Goal: Task Accomplishment & Management: Manage account settings

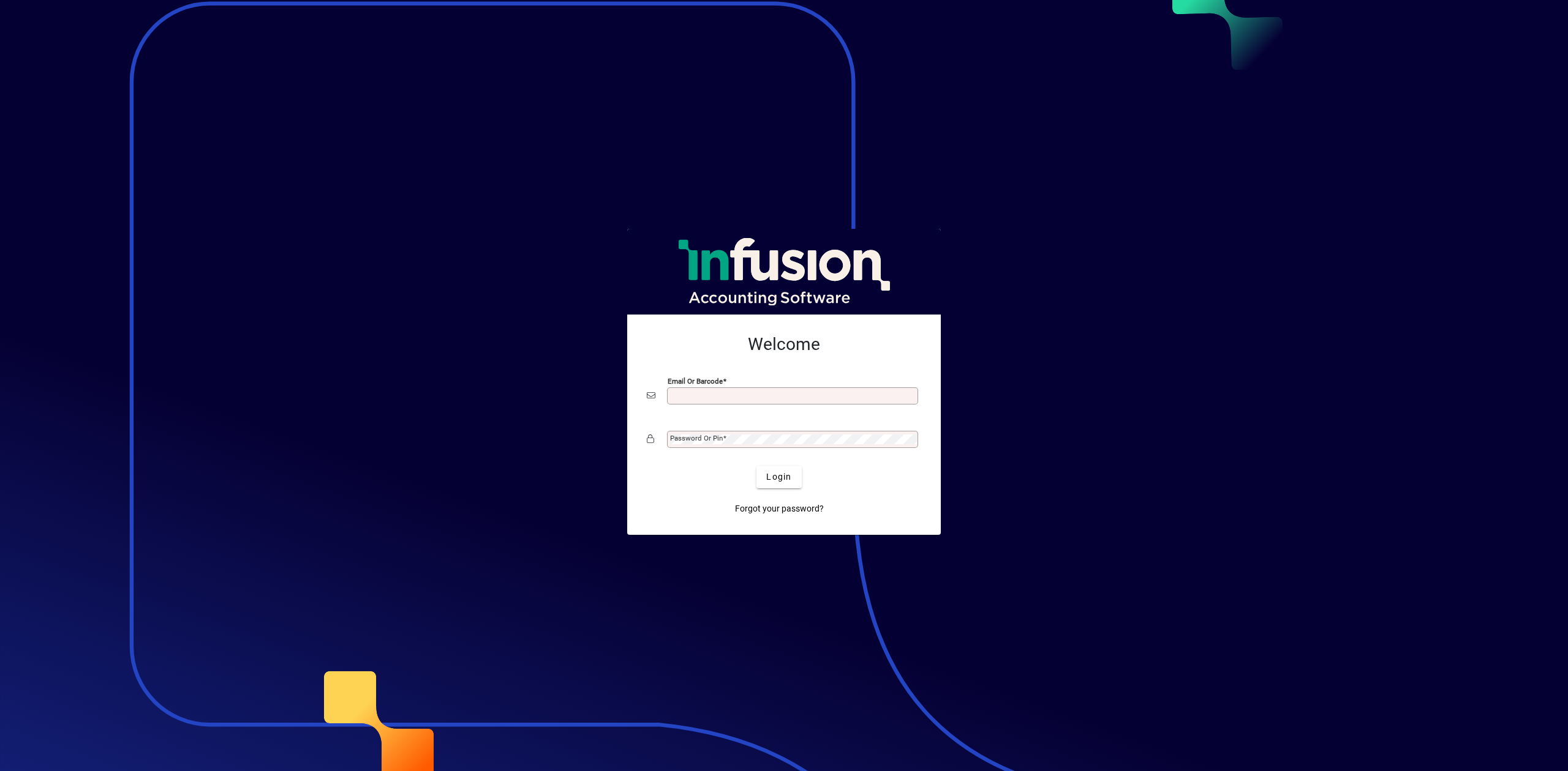
click at [751, 395] on input "Email or Barcode" at bounding box center [794, 396] width 248 height 10
type input "**********"
click at [708, 431] on div "Password or Pin" at bounding box center [792, 439] width 251 height 17
click at [756, 466] on button "Login" at bounding box center [778, 477] width 44 height 22
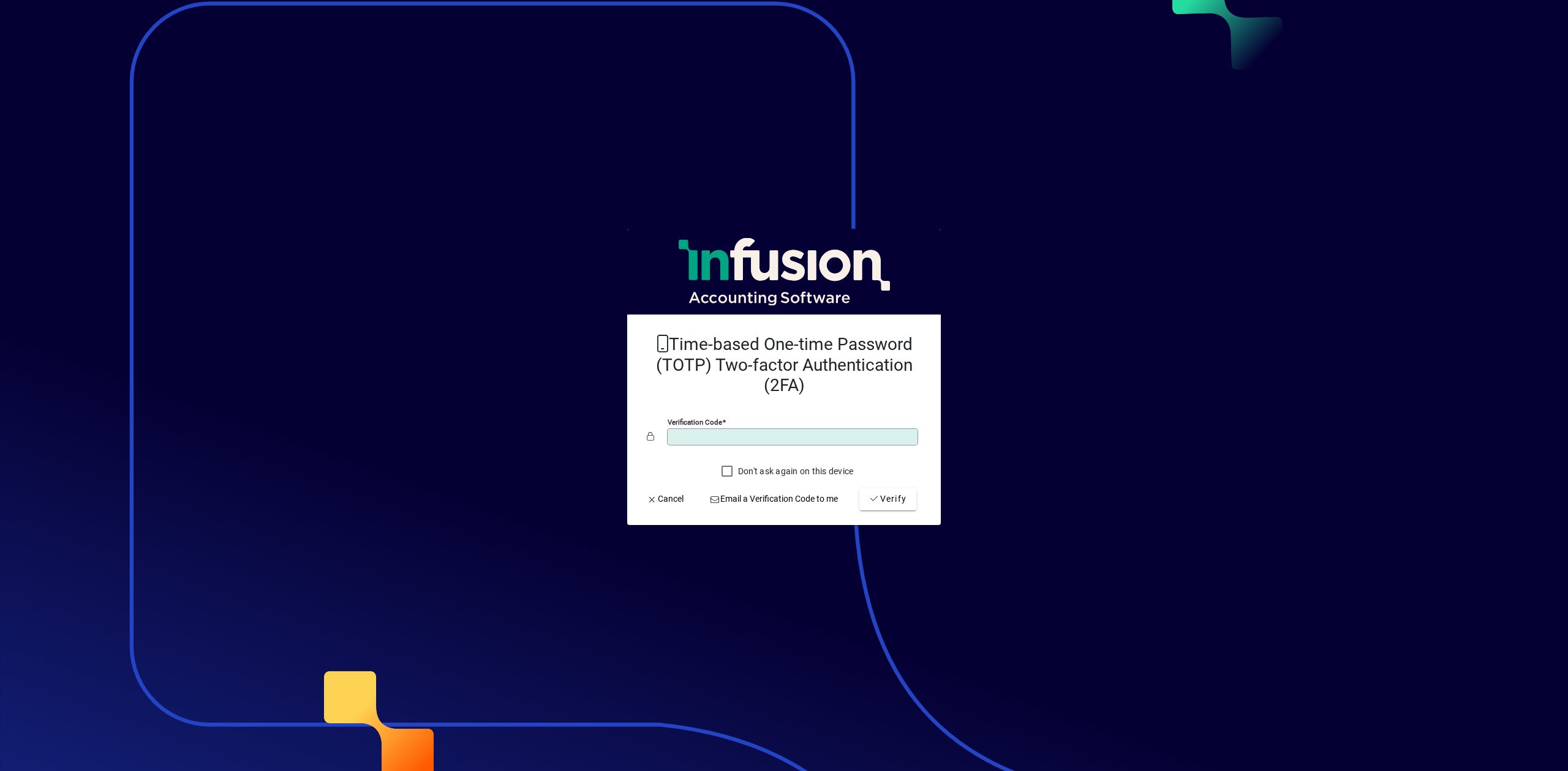
type input "******"
click at [859, 489] on button "Verify" at bounding box center [887, 500] width 57 height 22
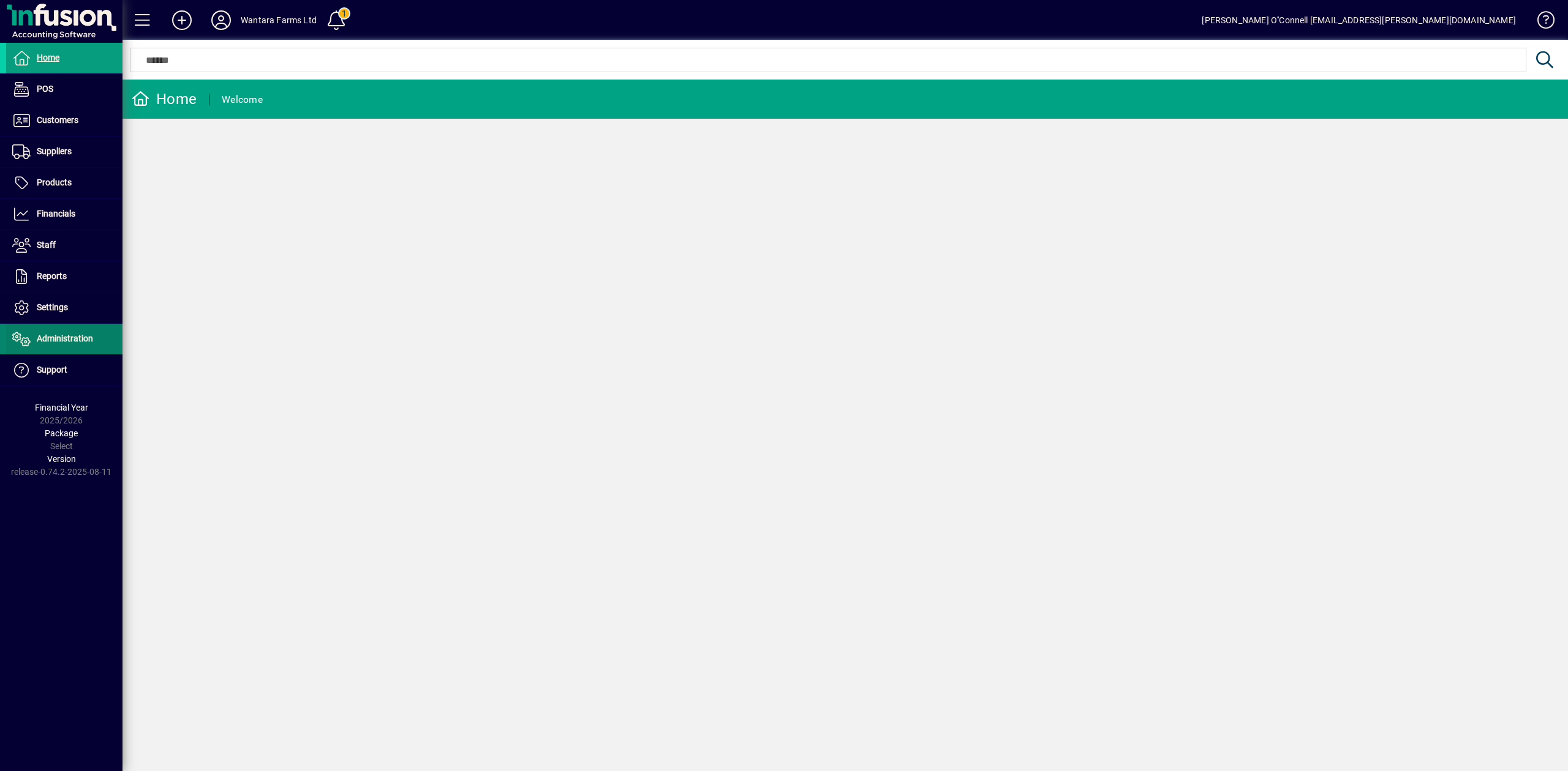
click at [77, 335] on span "Administration" at bounding box center [64, 338] width 56 height 10
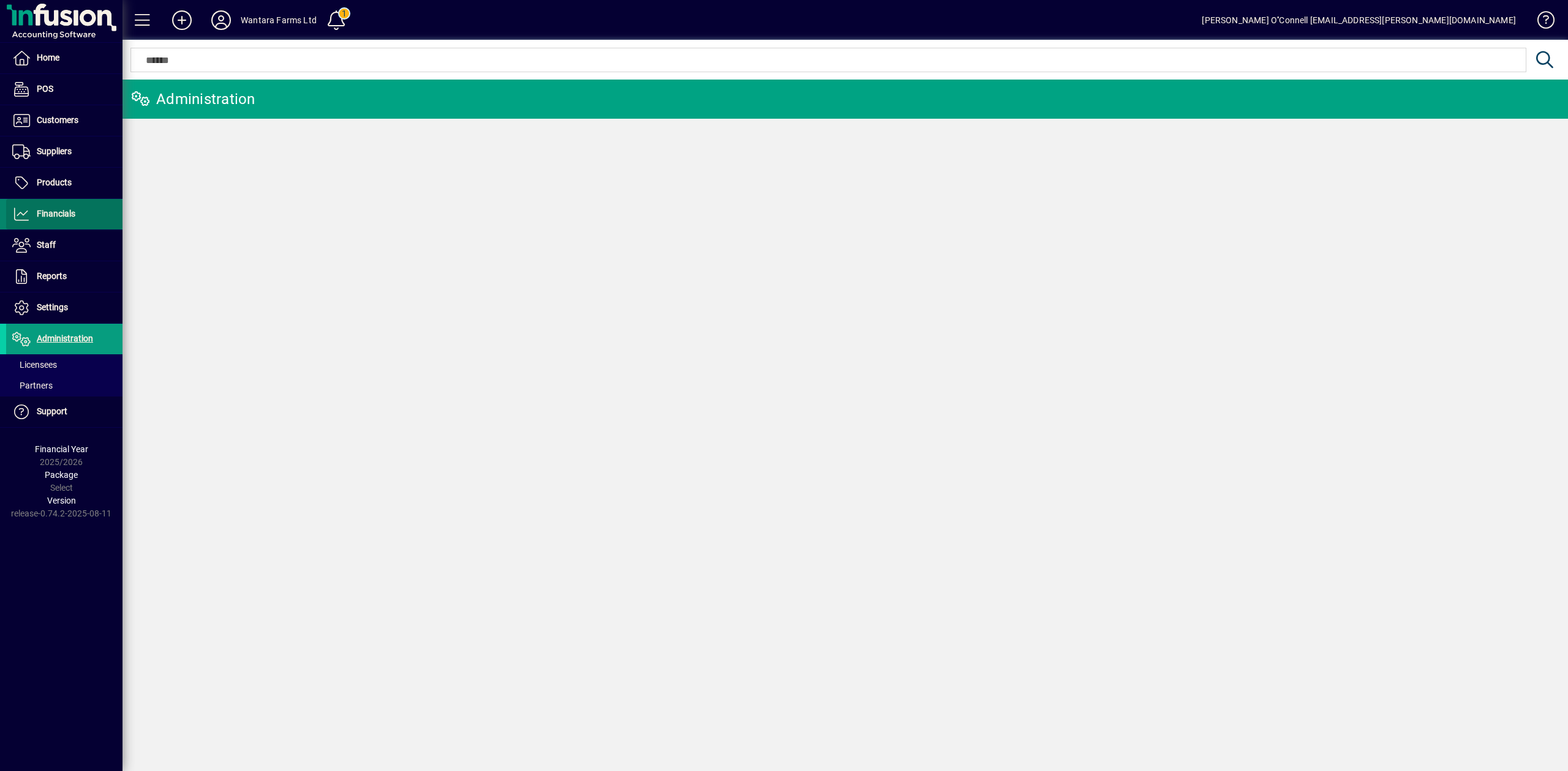
click at [67, 229] on span at bounding box center [64, 214] width 116 height 30
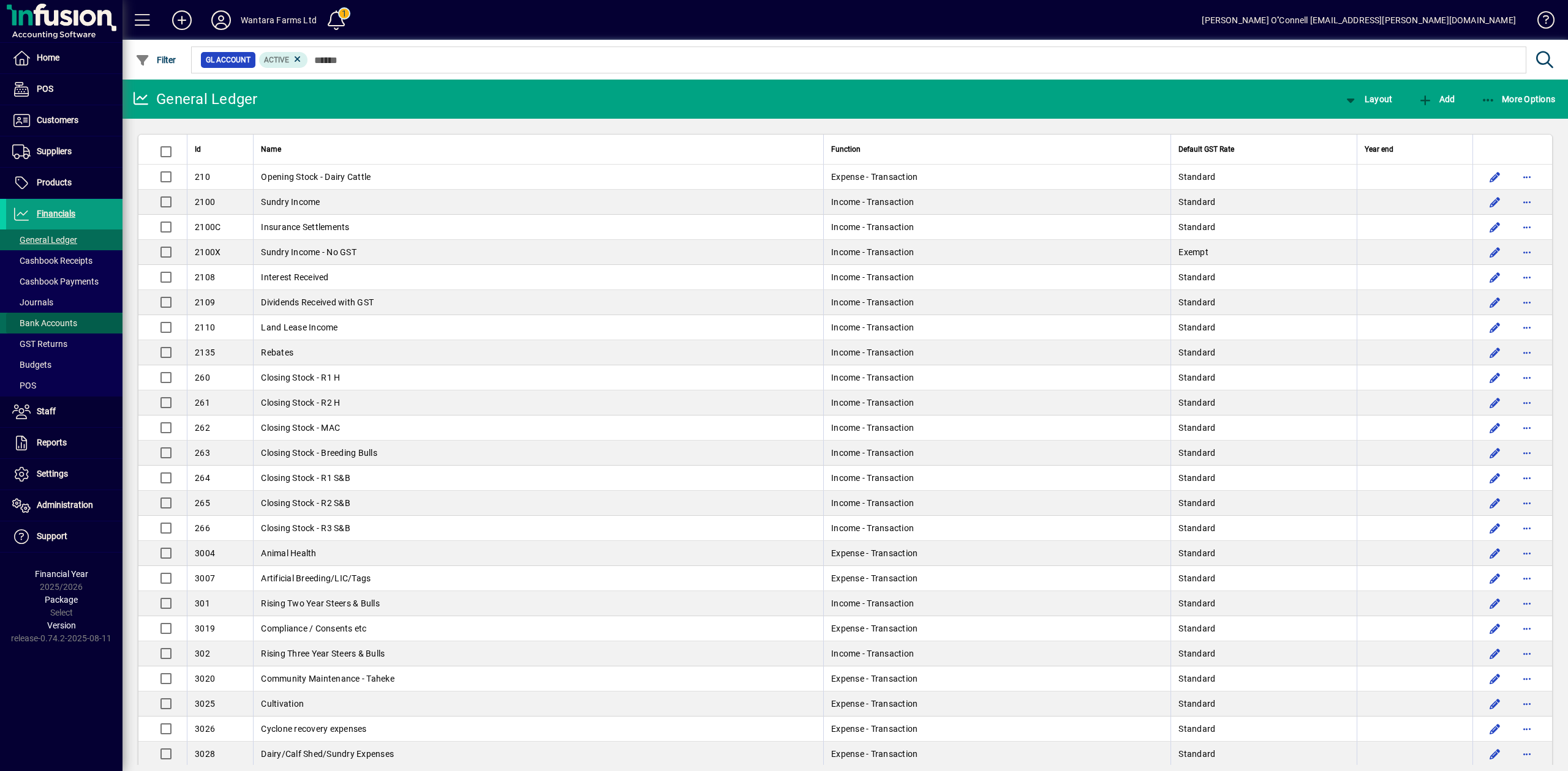
click at [54, 320] on span "Bank Accounts" at bounding box center [44, 324] width 65 height 10
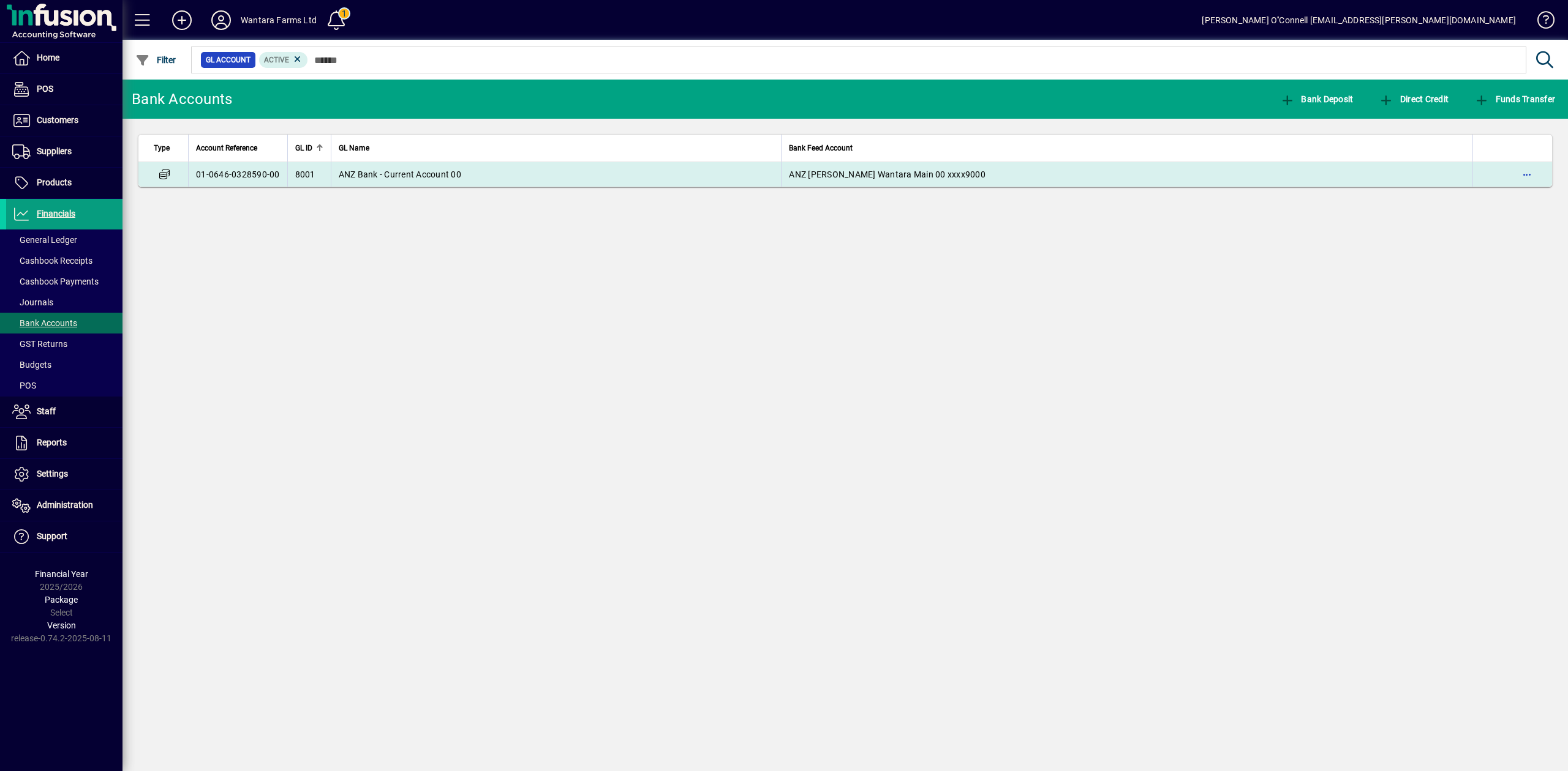
click at [345, 179] on span "ANZ Bank - Current Account 00" at bounding box center [399, 174] width 123 height 10
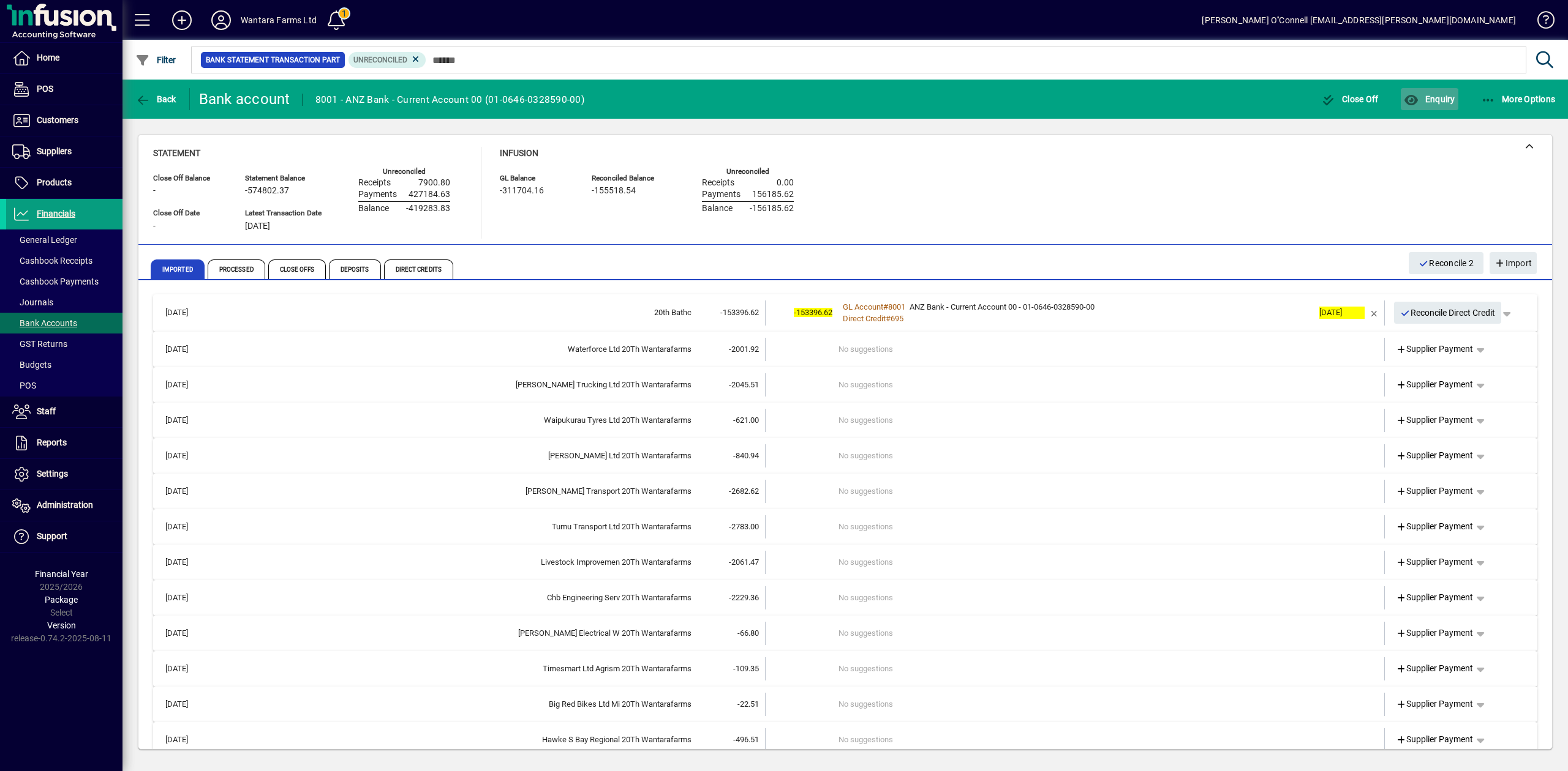
click at [1425, 103] on span "Enquiry" at bounding box center [1429, 99] width 51 height 10
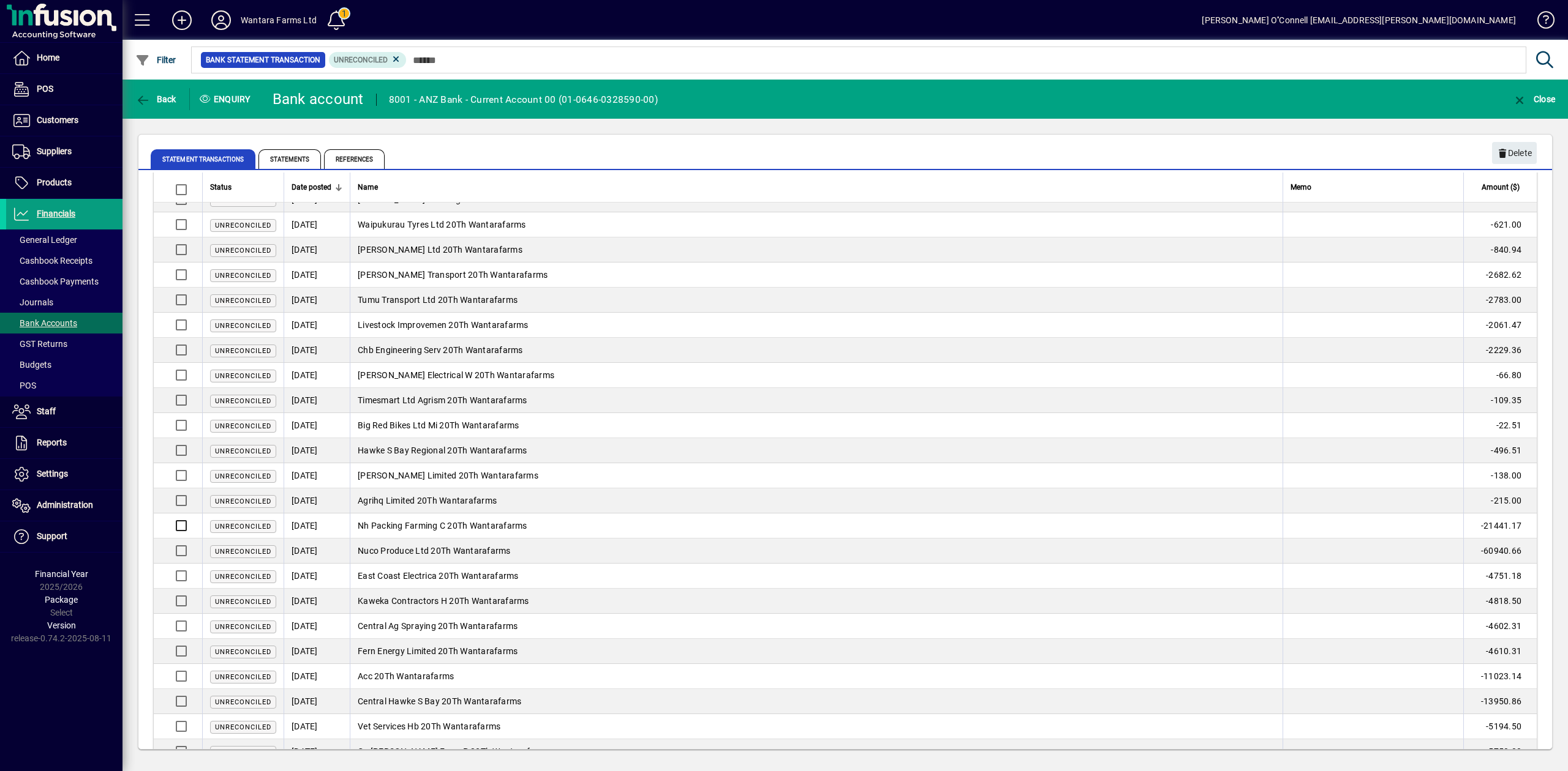
scroll to position [539, 0]
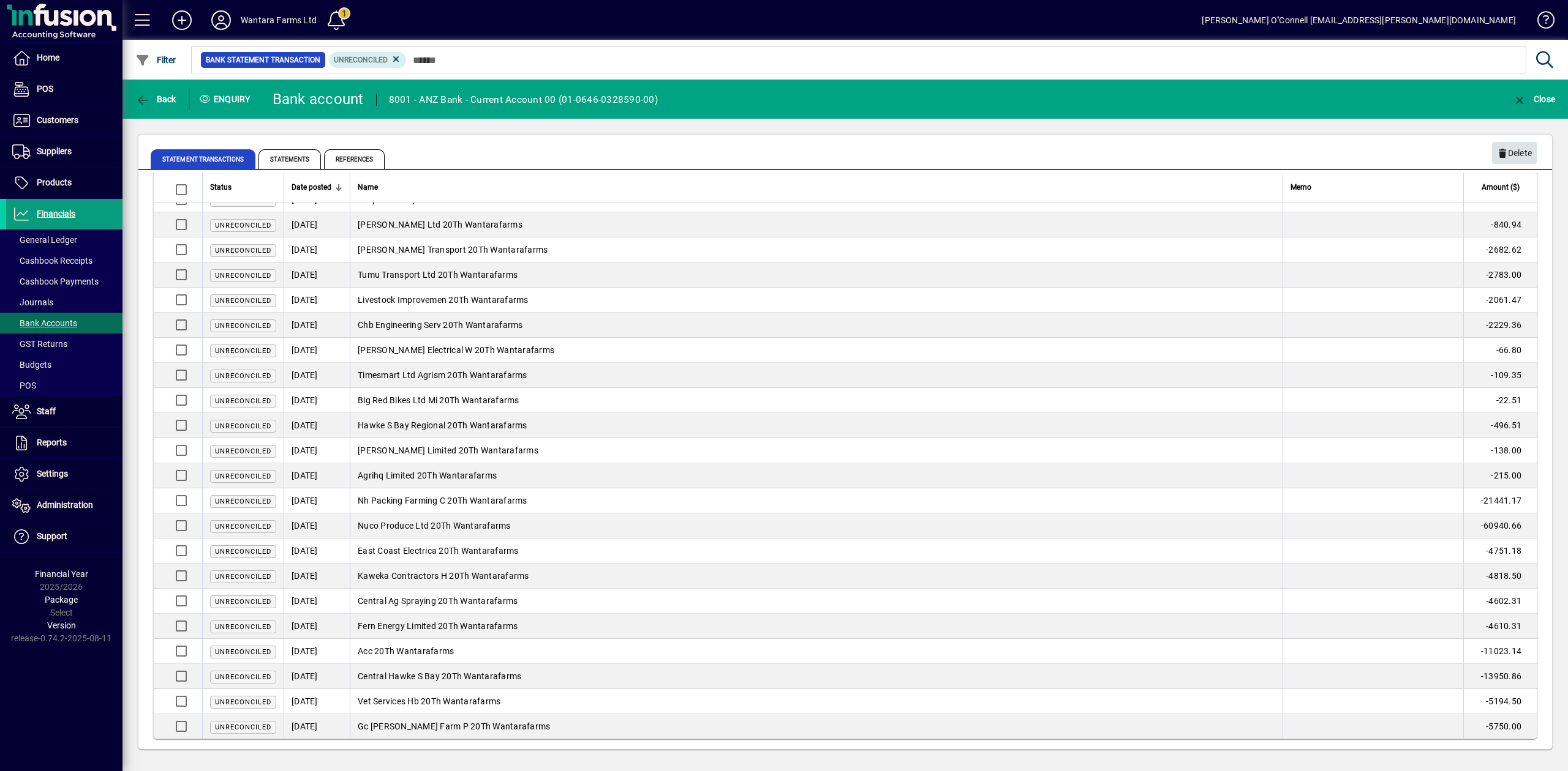
click at [1533, 153] on span "button" at bounding box center [1513, 153] width 44 height 30
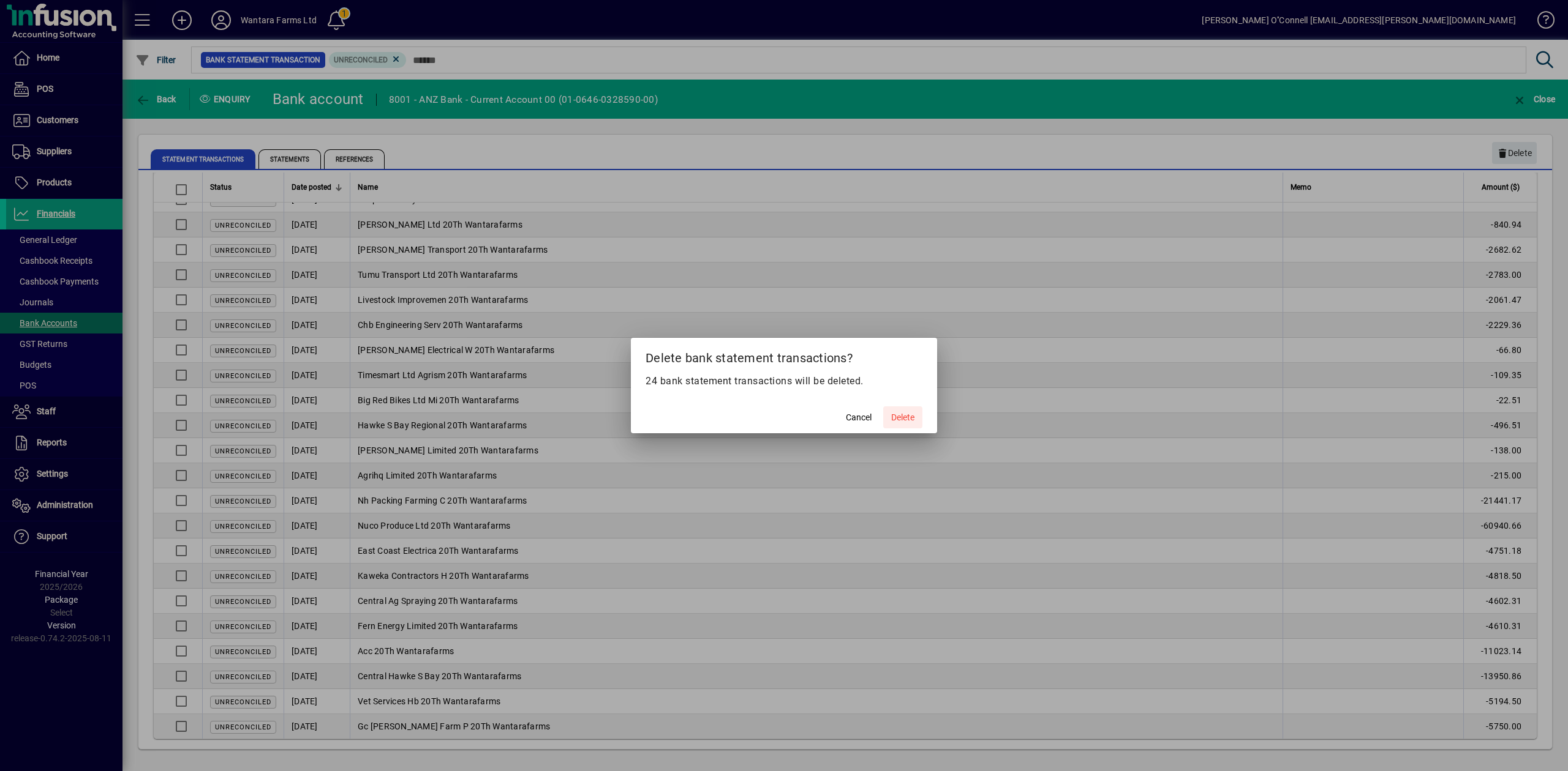
drag, startPoint x: 902, startPoint y: 418, endPoint x: 925, endPoint y: 416, distance: 23.1
click at [903, 418] on span "Delete" at bounding box center [903, 417] width 24 height 13
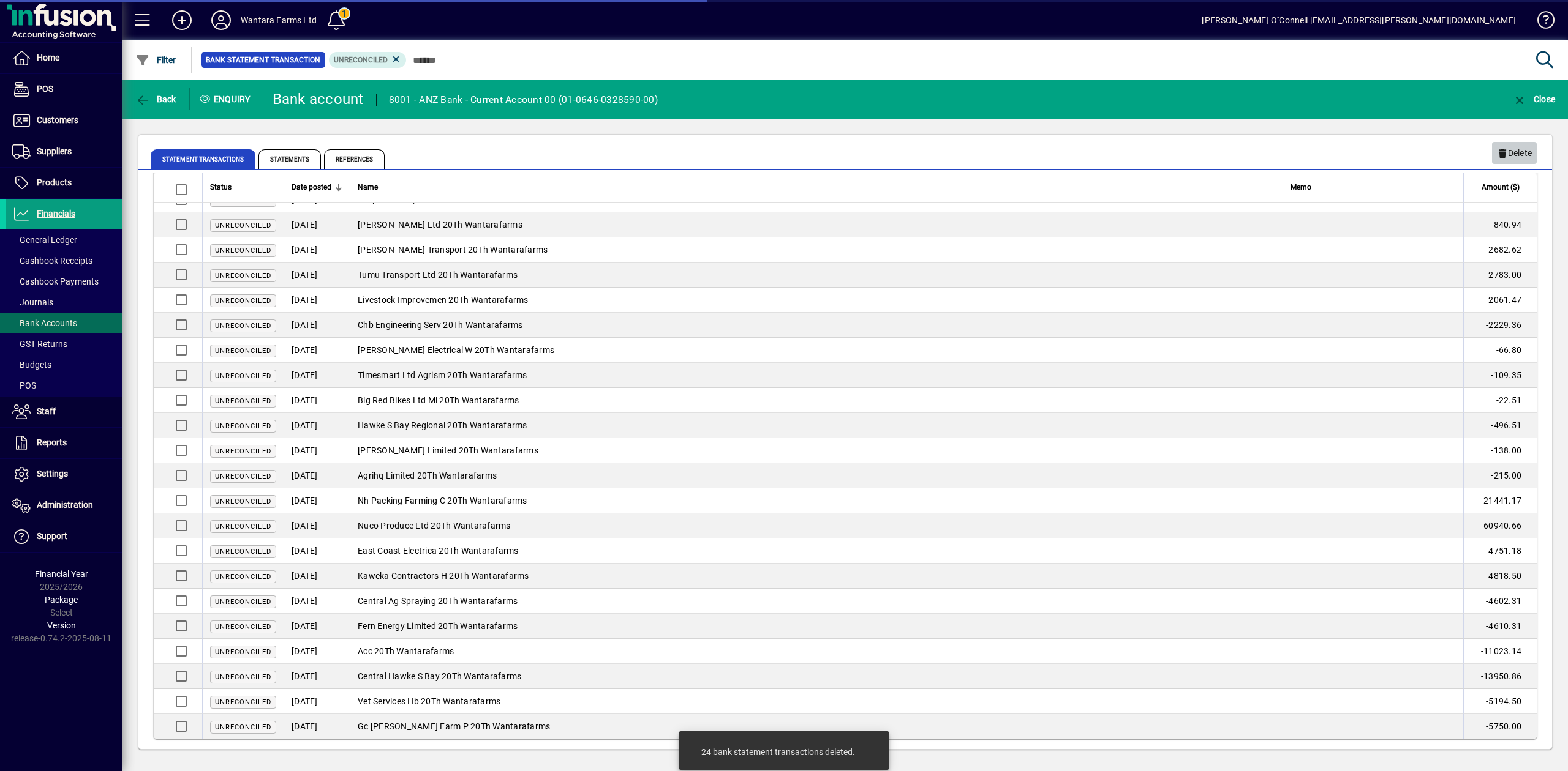
scroll to position [0, 0]
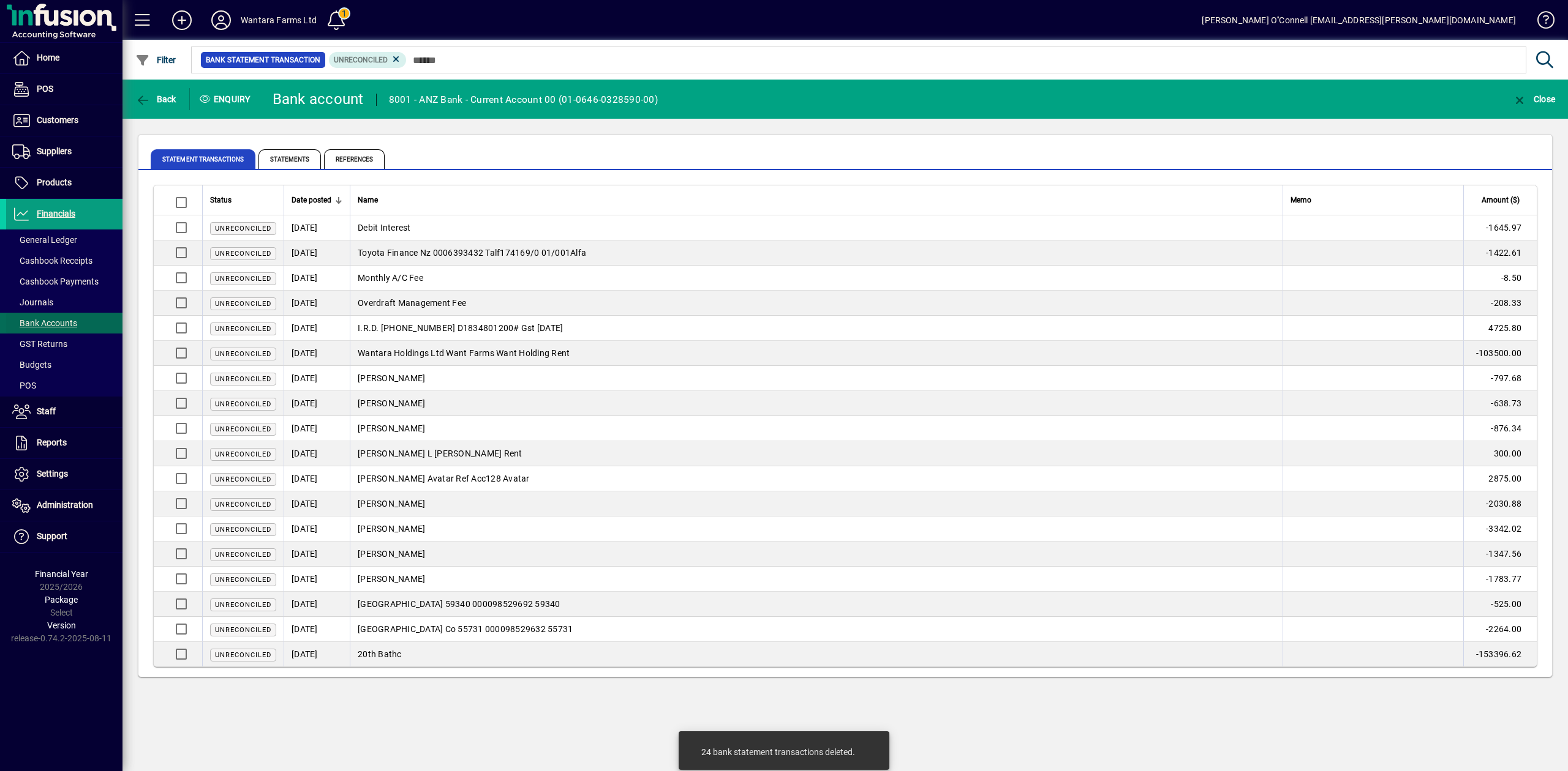
click at [54, 326] on span "Bank Accounts" at bounding box center [44, 324] width 65 height 10
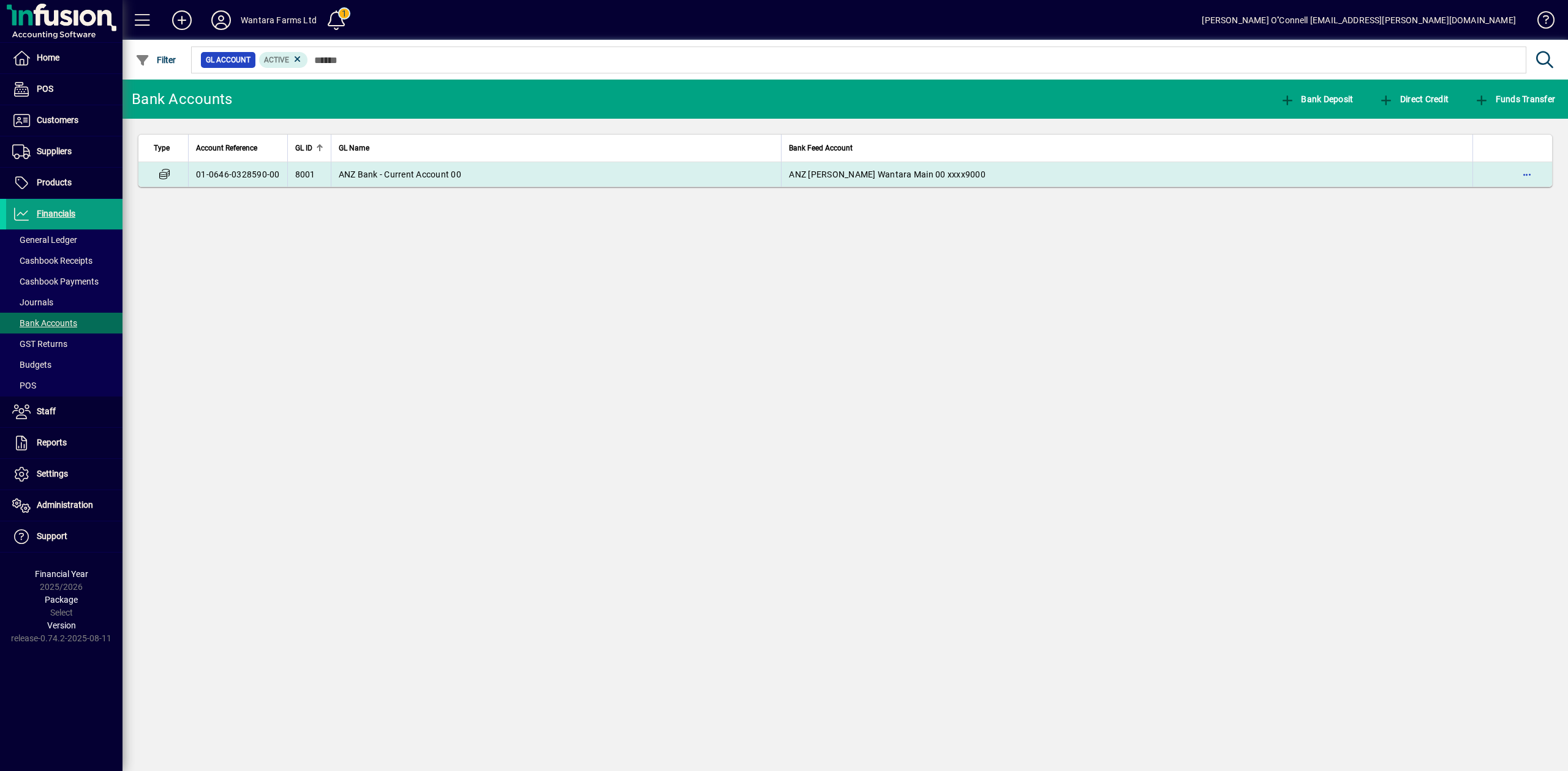
click at [414, 174] on span "ANZ Bank - Current Account 00" at bounding box center [399, 174] width 123 height 10
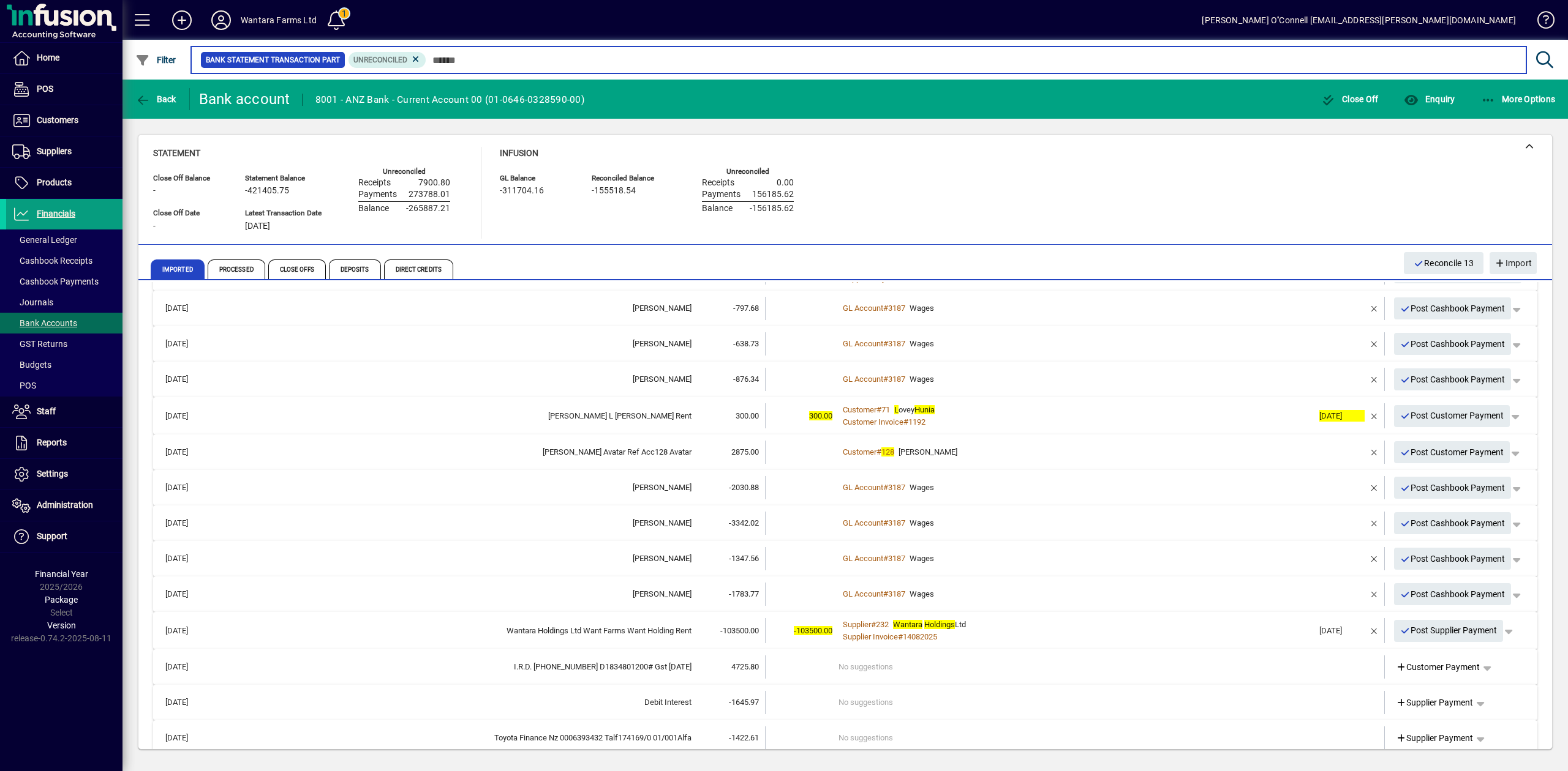
scroll to position [163, 0]
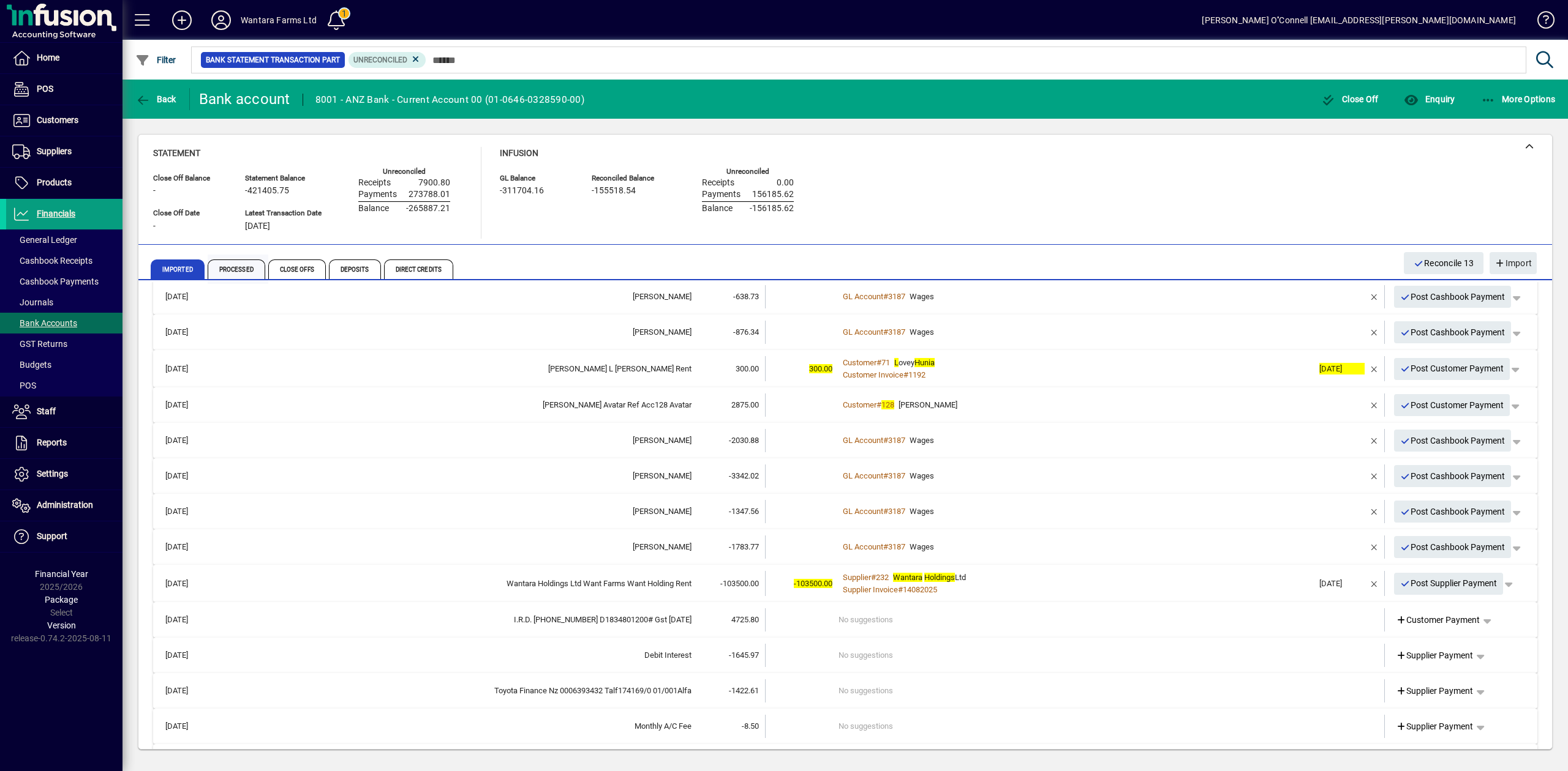
click at [233, 267] on span "Processed" at bounding box center [236, 269] width 58 height 20
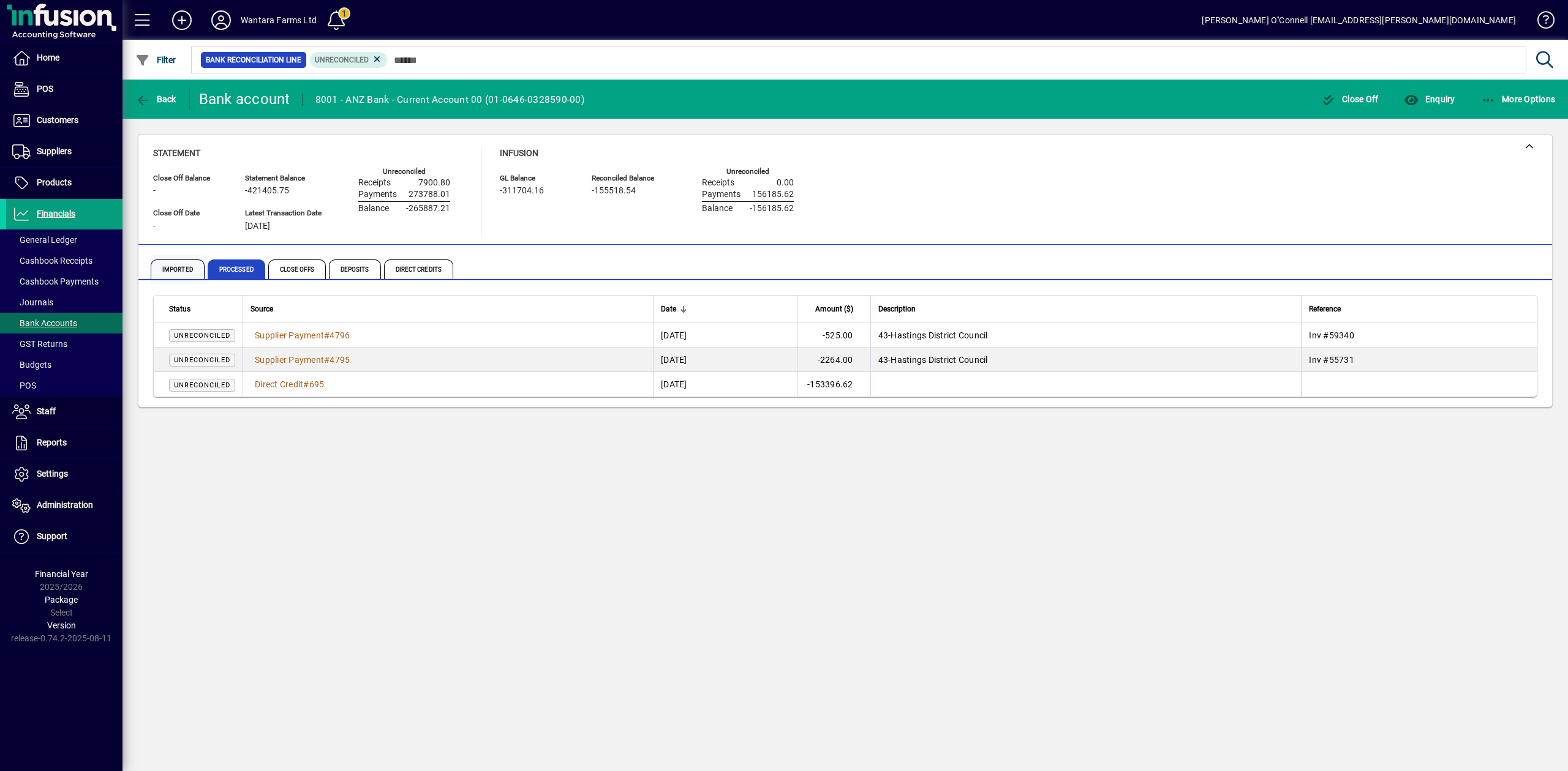
click at [182, 274] on span "Imported" at bounding box center [177, 269] width 54 height 20
